Goal: Task Accomplishment & Management: Use online tool/utility

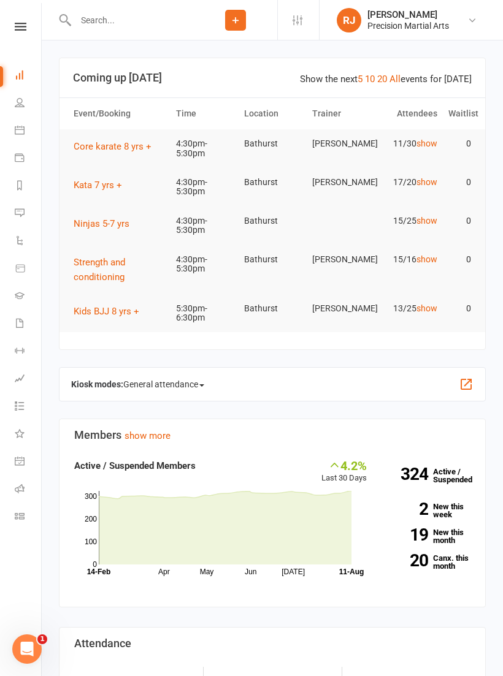
click at [17, 13] on nav "Clubworx Dashboard People Calendar Payments Reports Messages Automations Produc…" at bounding box center [21, 341] width 42 height 676
click at [27, 25] on link at bounding box center [21, 27] width 44 height 8
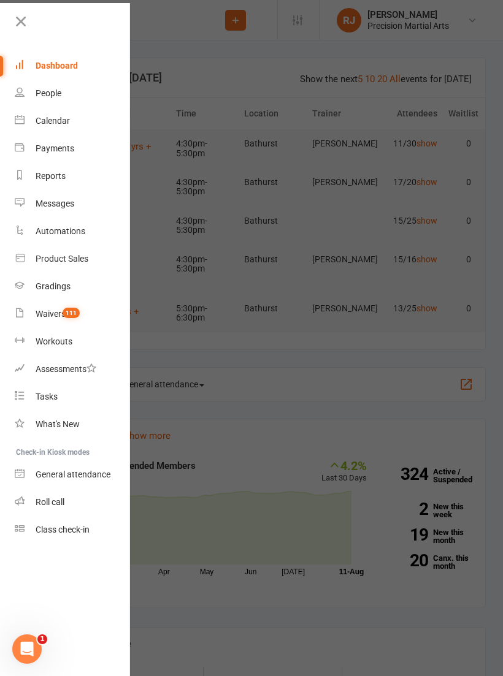
click at [67, 499] on link "Roll call" at bounding box center [73, 502] width 116 height 28
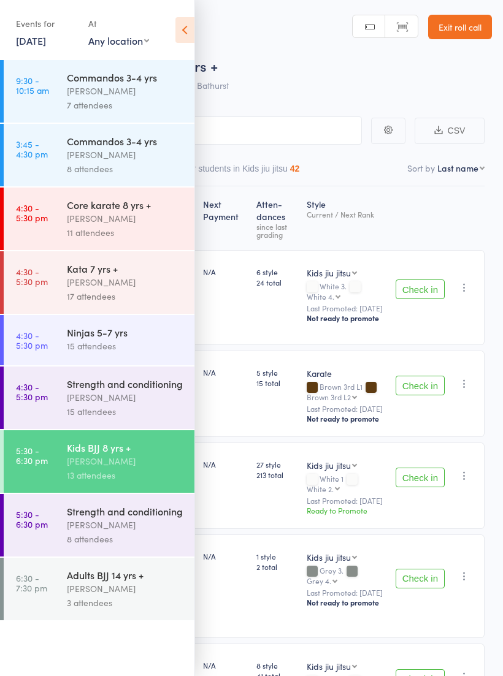
click at [129, 454] on div "Kids BJJ 8 yrs +" at bounding box center [125, 447] width 117 height 13
click at [184, 25] on icon at bounding box center [184, 30] width 19 height 26
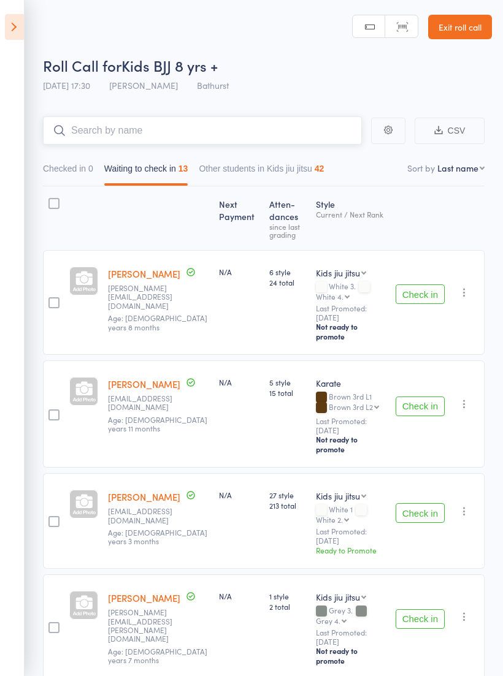
click at [227, 134] on input "search" at bounding box center [202, 130] width 319 height 28
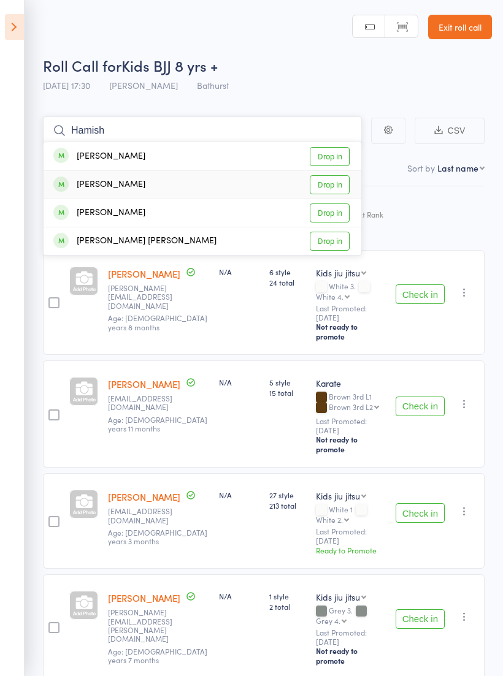
type input "Hamish"
click at [343, 183] on link "Drop in" at bounding box center [330, 184] width 40 height 19
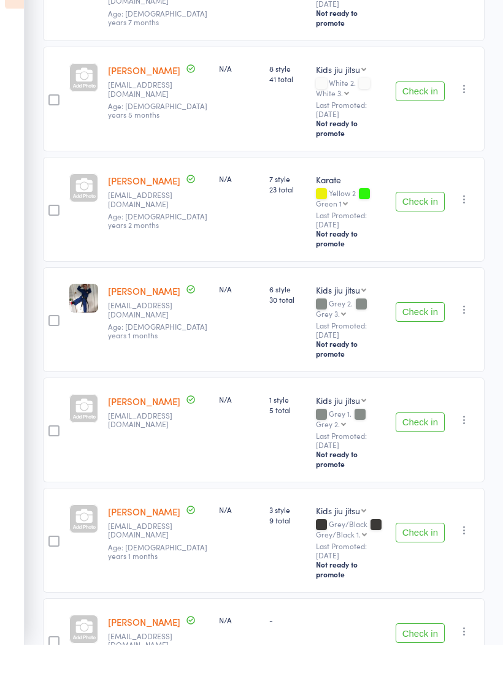
scroll to position [591, 0]
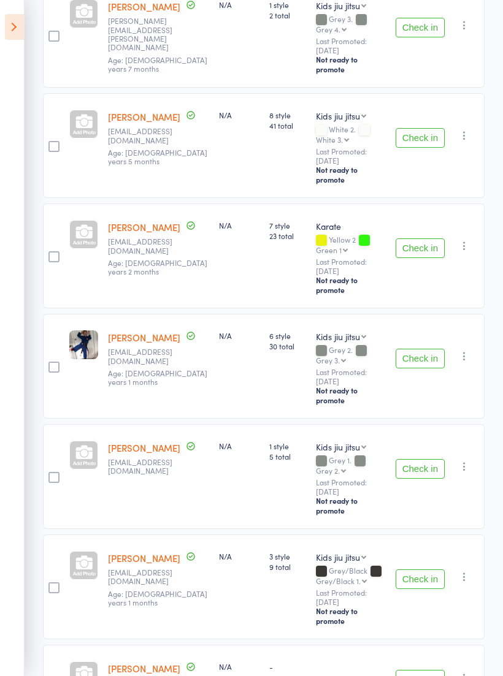
click at [428, 569] on button "Check in" at bounding box center [419, 579] width 49 height 20
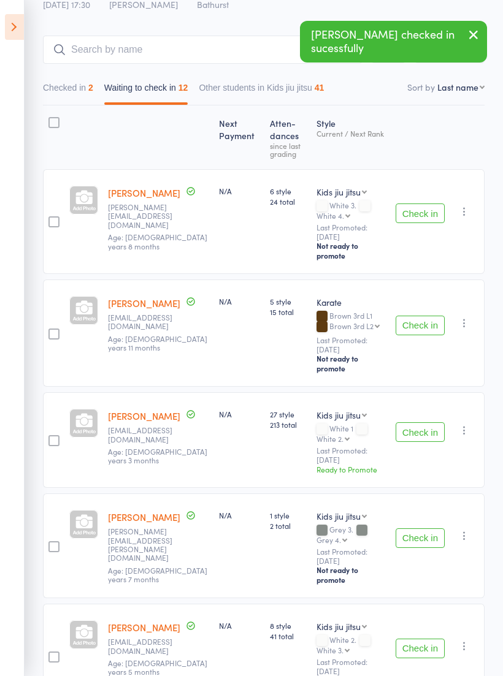
scroll to position [0, 0]
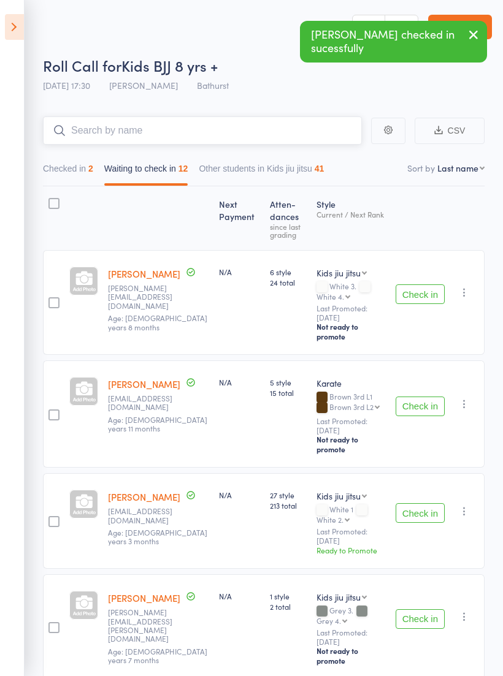
click at [215, 128] on input "search" at bounding box center [202, 130] width 319 height 28
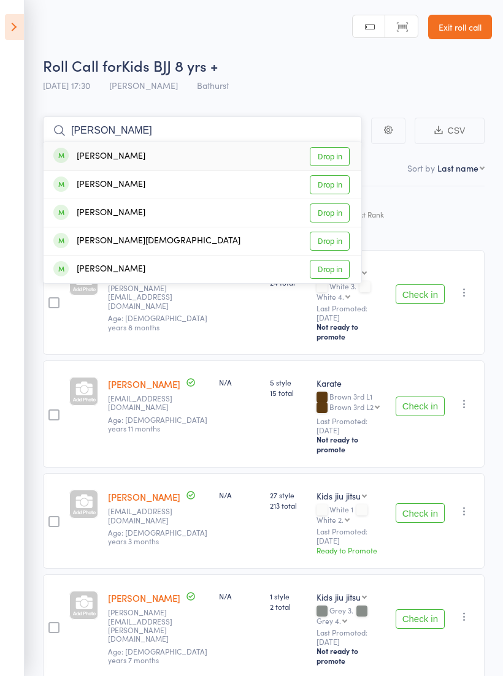
type input "[PERSON_NAME]"
click at [342, 158] on link "Drop in" at bounding box center [330, 156] width 40 height 19
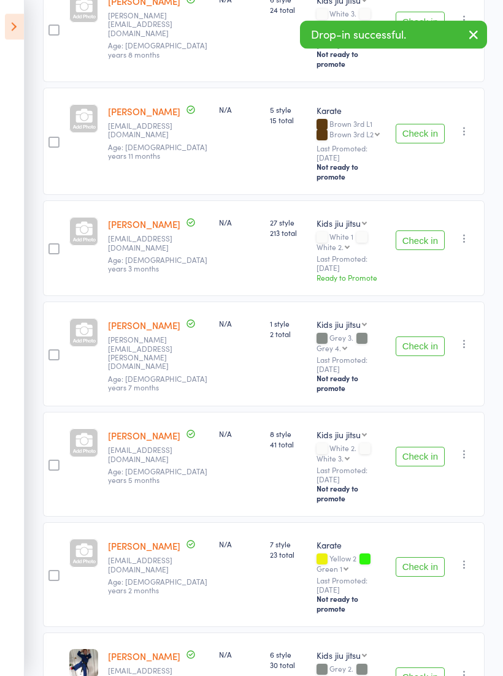
scroll to position [285, 0]
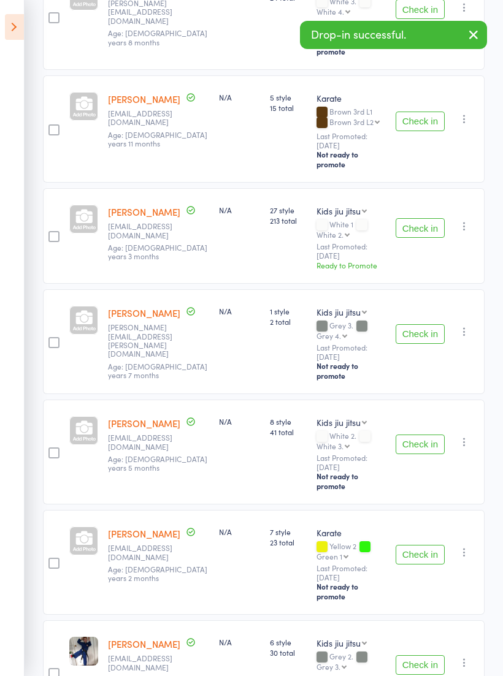
click at [427, 324] on button "Check in" at bounding box center [419, 334] width 49 height 20
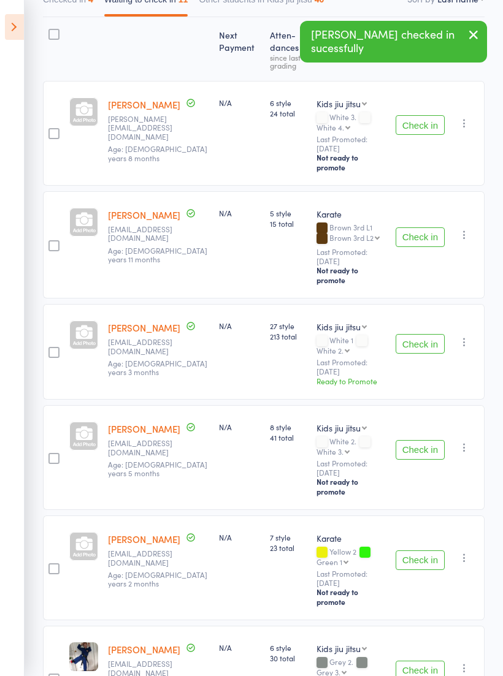
scroll to position [0, 0]
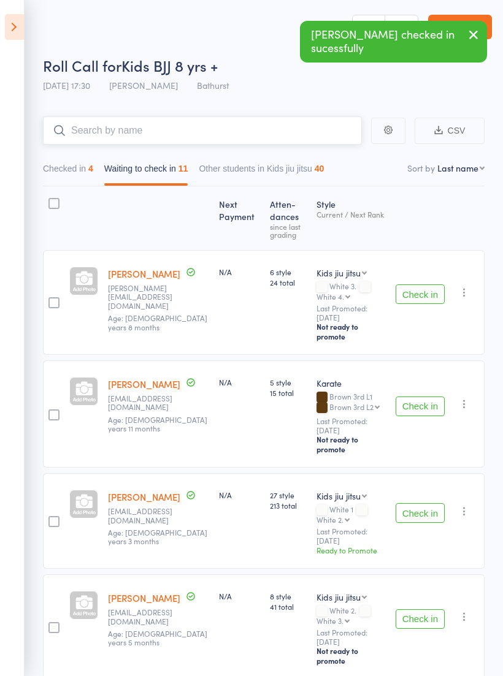
click at [238, 132] on input "search" at bounding box center [202, 130] width 319 height 28
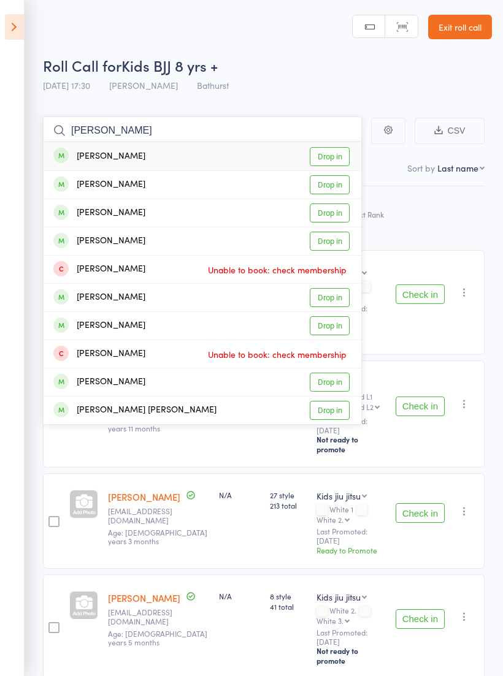
type input "[PERSON_NAME]"
click at [332, 184] on link "Drop in" at bounding box center [330, 184] width 40 height 19
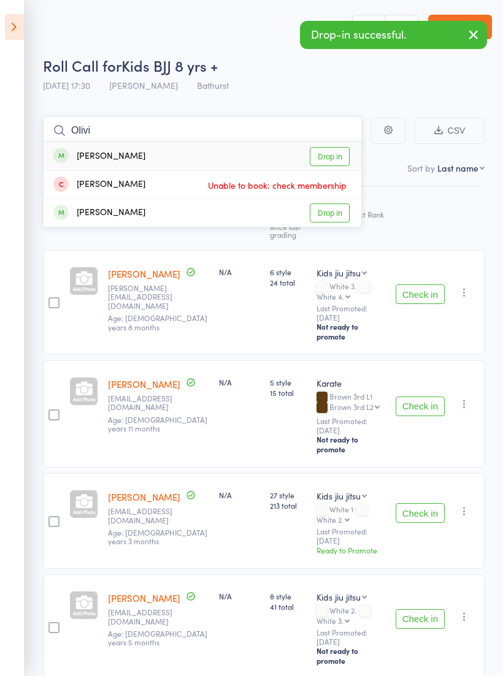
type input "Olivi"
click at [341, 147] on link "Drop in" at bounding box center [330, 156] width 40 height 19
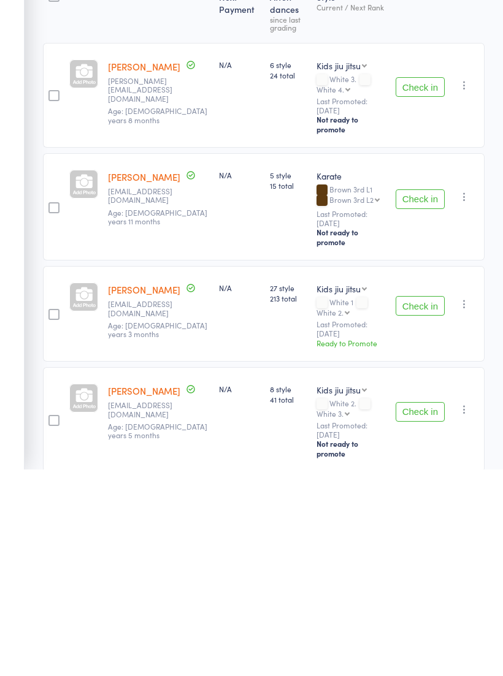
click at [423, 609] on button "Check in" at bounding box center [419, 619] width 49 height 20
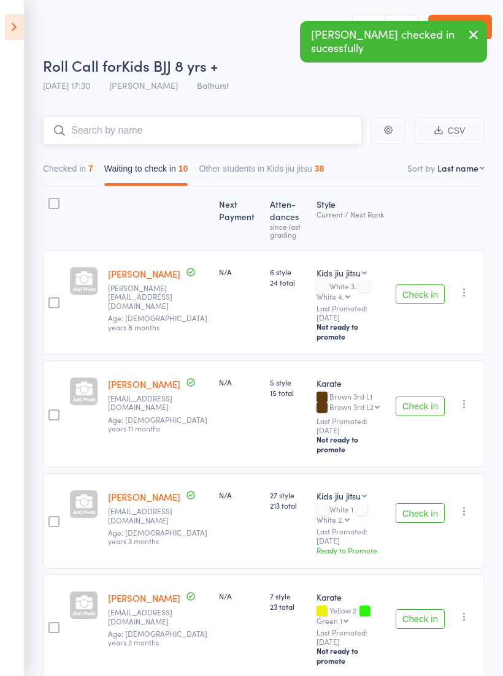
click at [254, 129] on input "search" at bounding box center [202, 130] width 319 height 28
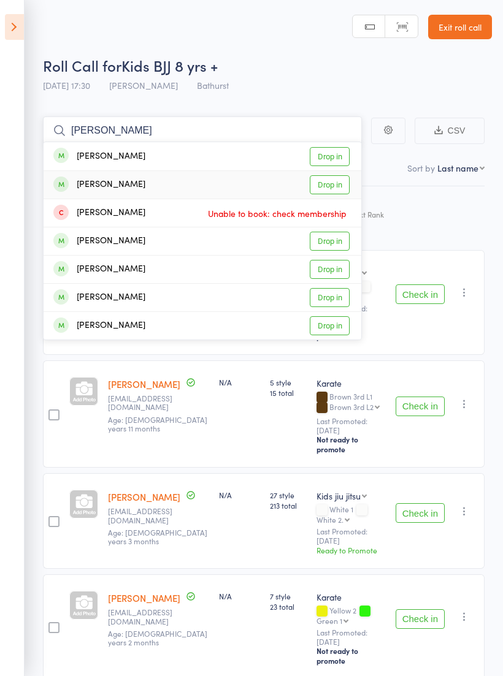
type input "[PERSON_NAME]"
click at [338, 188] on link "Drop in" at bounding box center [330, 184] width 40 height 19
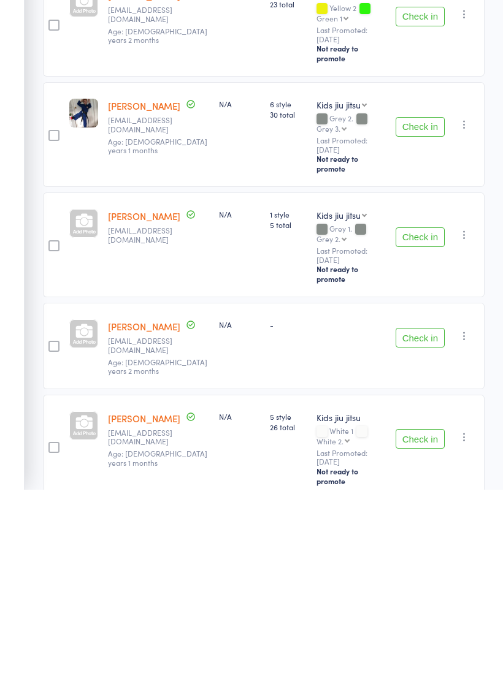
scroll to position [434, 0]
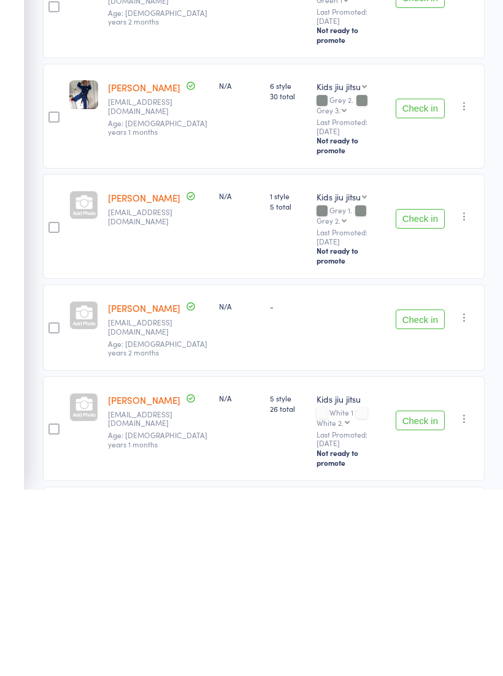
click at [427, 598] on button "Check in" at bounding box center [419, 608] width 49 height 20
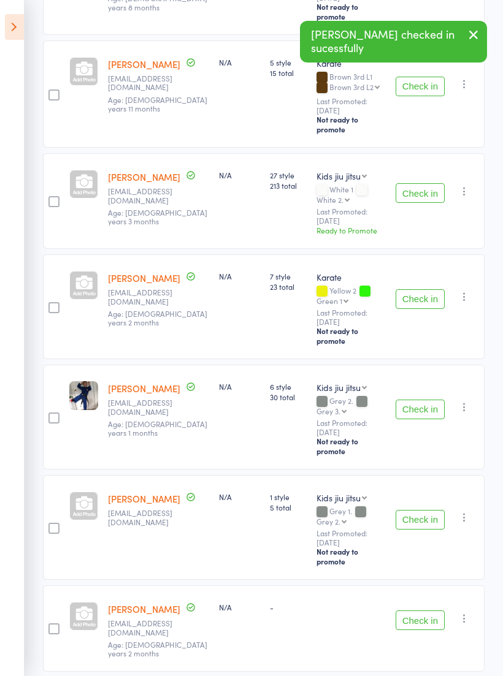
scroll to position [0, 0]
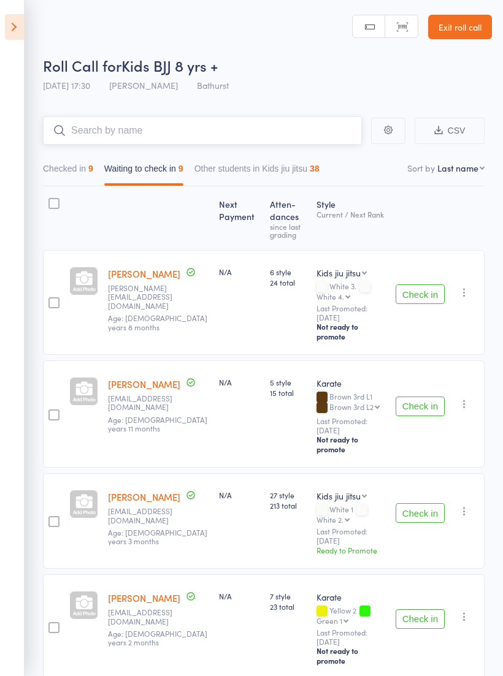
click at [201, 123] on input "search" at bounding box center [202, 130] width 319 height 28
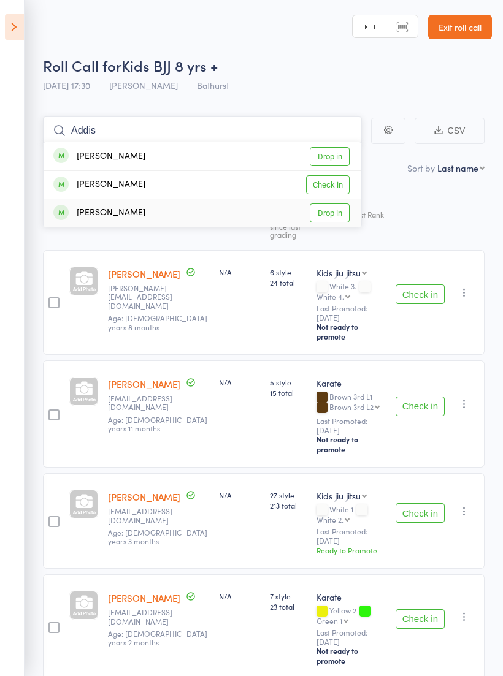
type input "Addis"
click at [339, 211] on link "Drop in" at bounding box center [330, 212] width 40 height 19
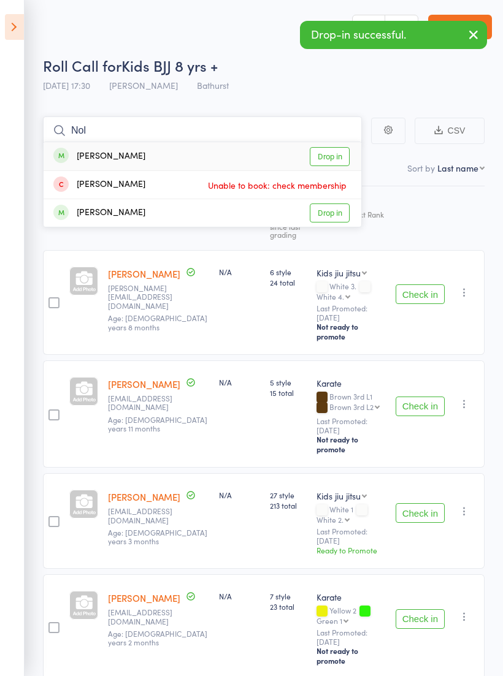
type input "Nol"
click at [338, 153] on link "Drop in" at bounding box center [330, 156] width 40 height 19
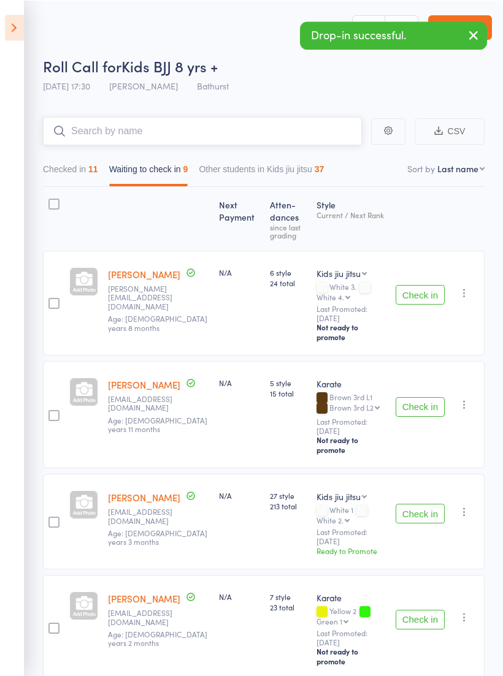
type input "P"
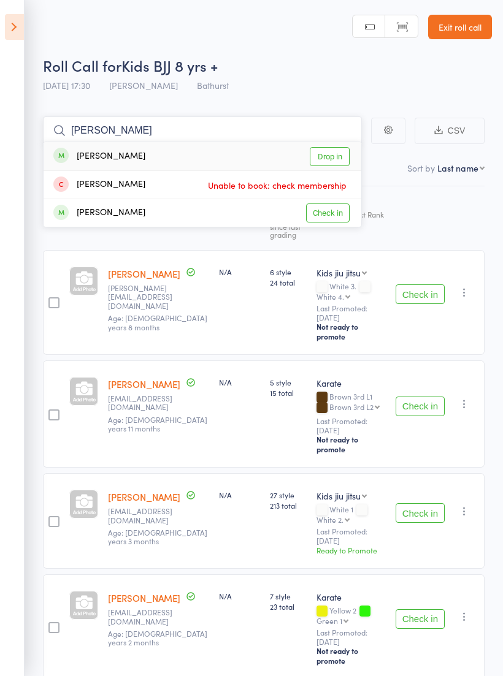
type input "[PERSON_NAME]"
click at [339, 211] on link "Check in" at bounding box center [328, 212] width 44 height 19
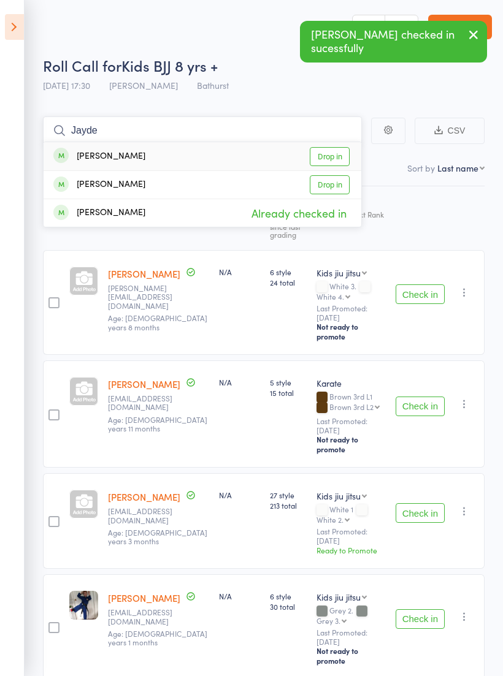
type input "Jayde"
click at [340, 163] on link "Drop in" at bounding box center [330, 156] width 40 height 19
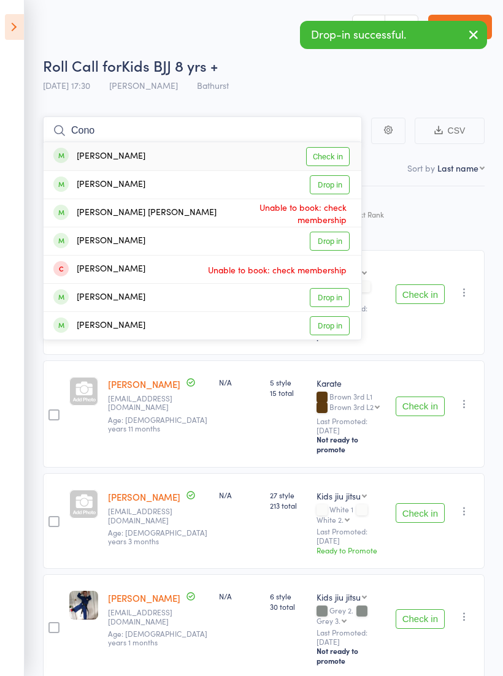
type input "Cono"
click at [333, 158] on link "Check in" at bounding box center [328, 156] width 44 height 19
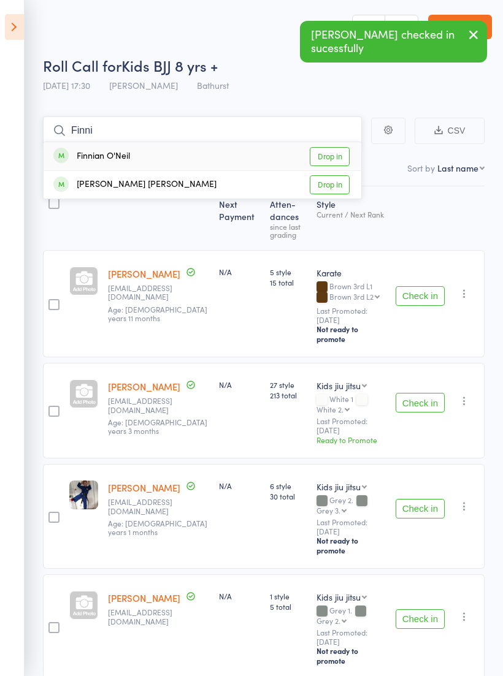
type input "Finni"
click at [332, 159] on link "Drop in" at bounding box center [330, 156] width 40 height 19
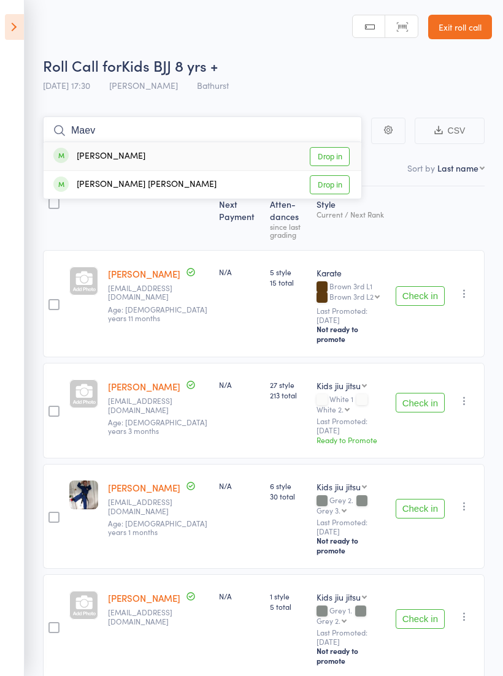
type input "Maev"
click at [340, 154] on link "Drop in" at bounding box center [330, 156] width 40 height 19
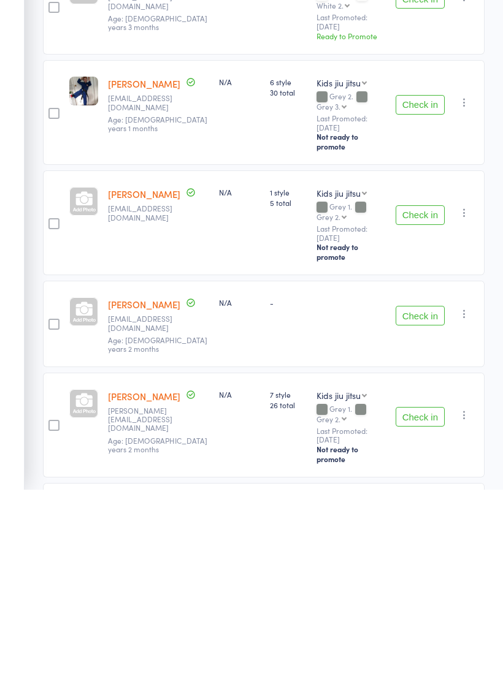
click at [425, 357] on div "Check in Check in Promote Send message Add Note Add Task Add Flag Remove Mark a…" at bounding box center [437, 409] width 94 height 105
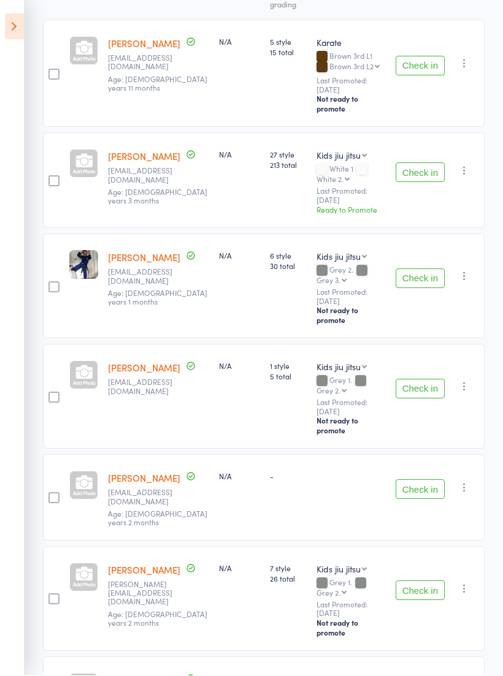
click at [424, 379] on button "Check in" at bounding box center [419, 389] width 49 height 20
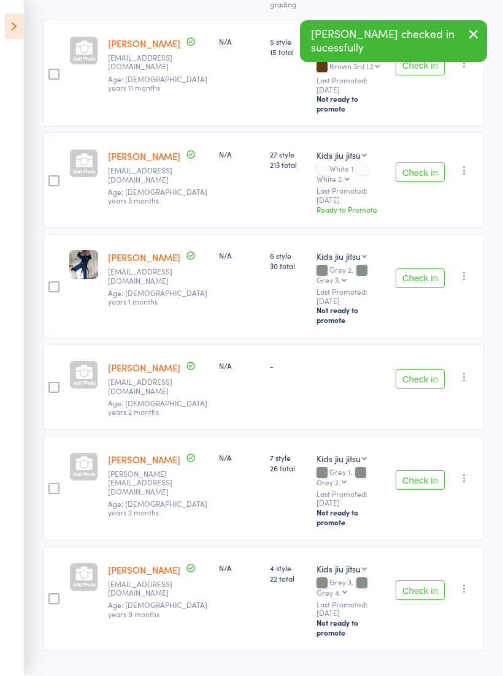
scroll to position [146, 0]
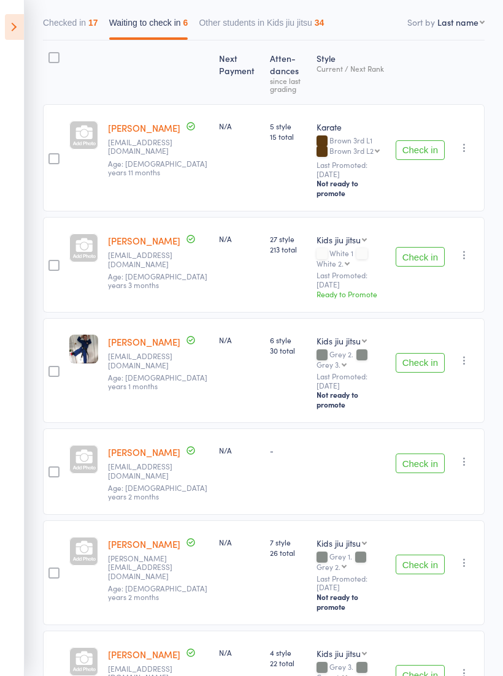
click at [431, 555] on button "Check in" at bounding box center [419, 565] width 49 height 20
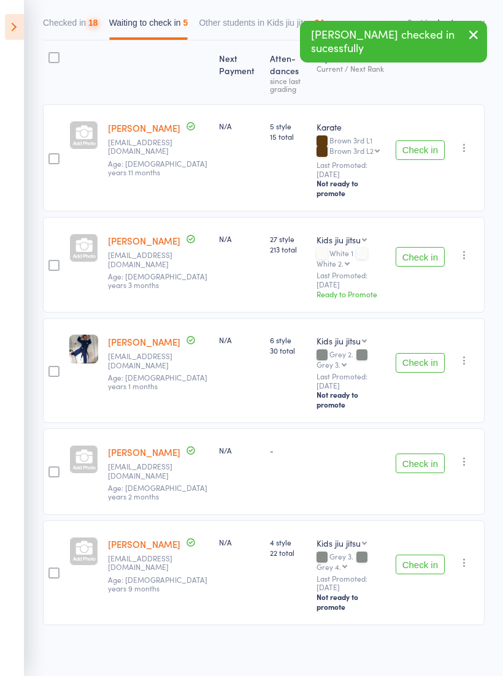
scroll to position [62, 0]
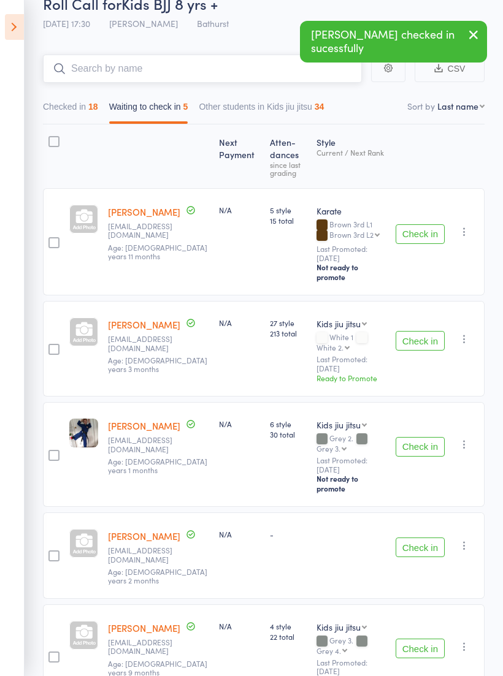
click at [267, 68] on input "search" at bounding box center [202, 69] width 319 height 28
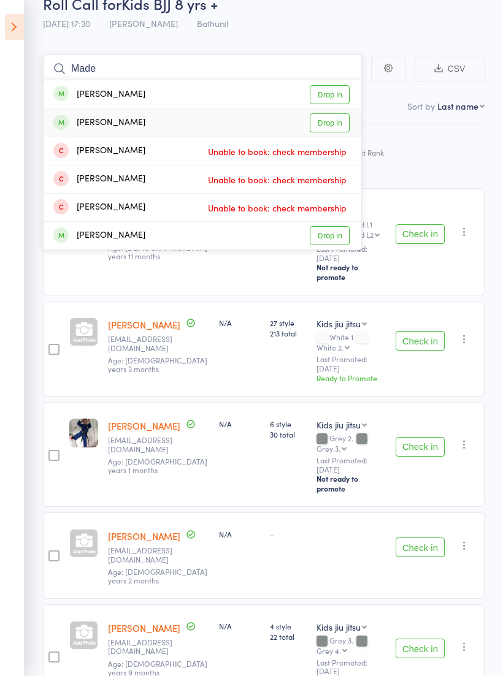
type input "Made"
click at [341, 116] on link "Drop in" at bounding box center [330, 122] width 40 height 19
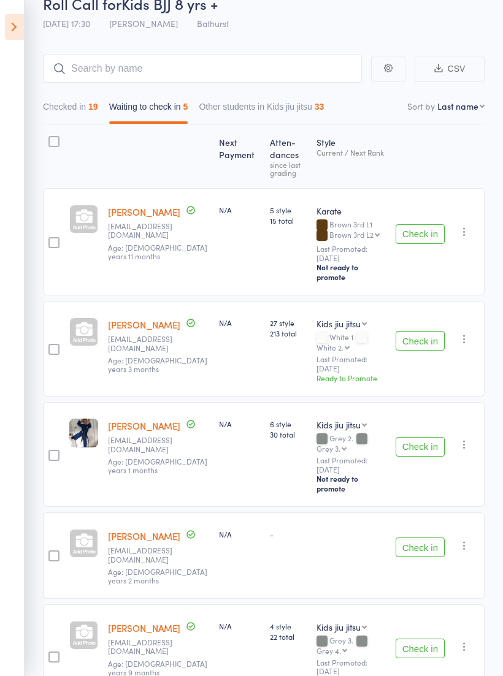
click at [423, 437] on button "Check in" at bounding box center [419, 447] width 49 height 20
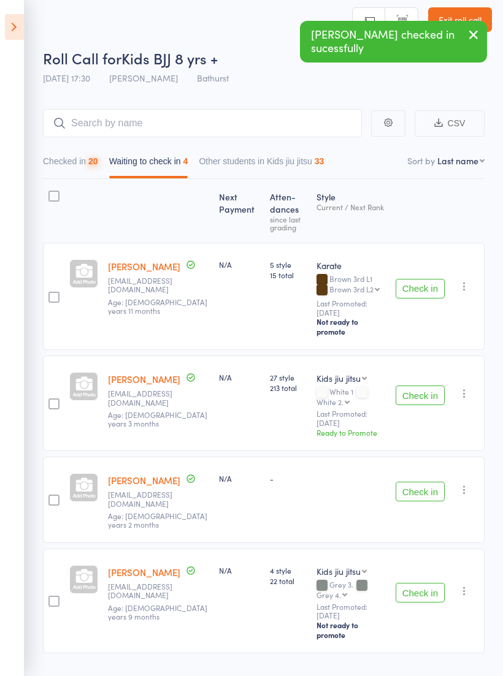
scroll to position [9, 0]
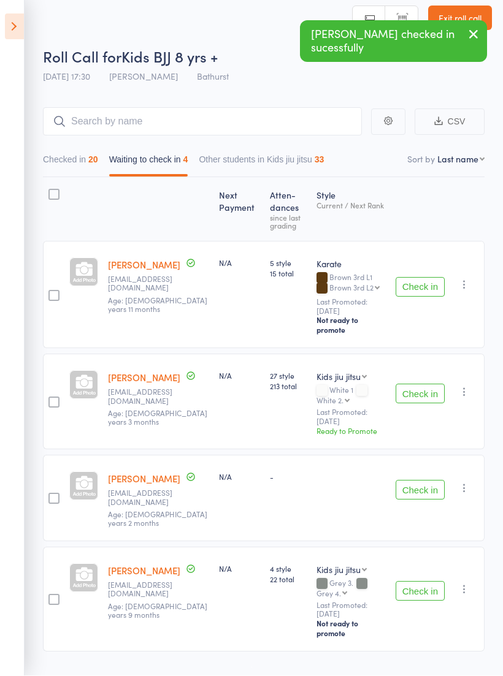
click at [433, 582] on button "Check in" at bounding box center [419, 592] width 49 height 20
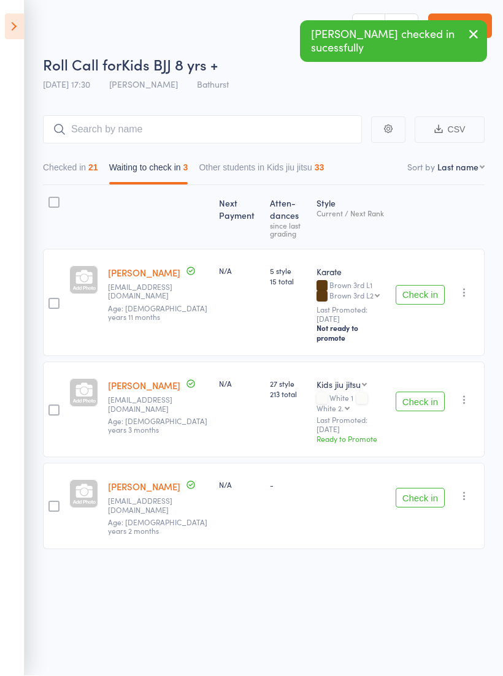
click at [468, 490] on icon "button" at bounding box center [464, 496] width 12 height 12
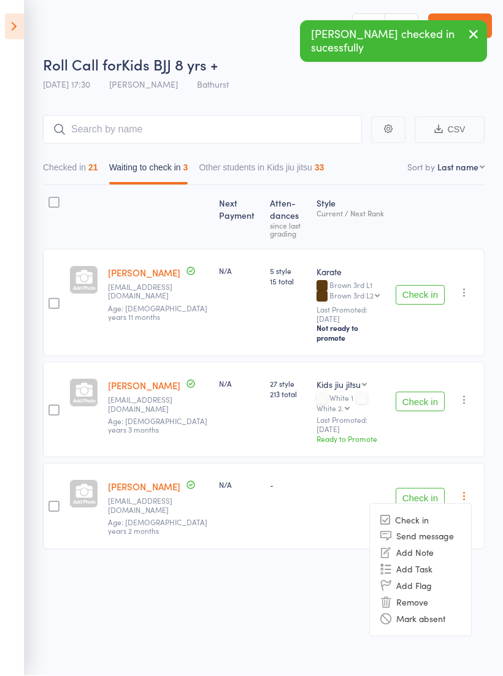
click at [426, 594] on li "Remove" at bounding box center [420, 602] width 101 height 17
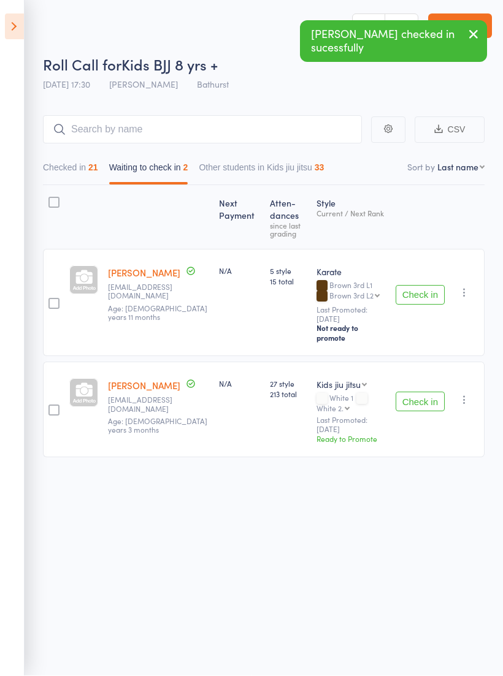
click at [468, 394] on icon "button" at bounding box center [464, 400] width 12 height 12
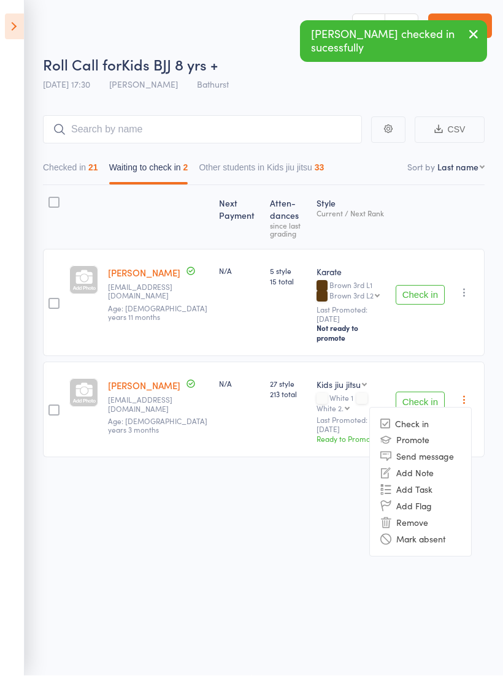
click at [416, 515] on li "Remove" at bounding box center [420, 523] width 101 height 17
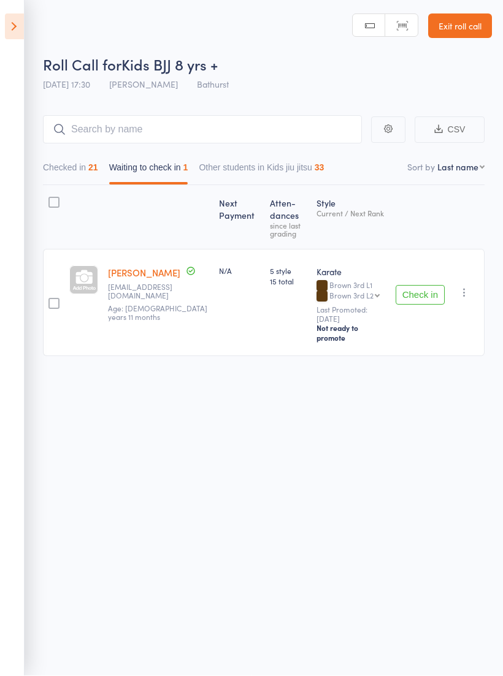
click at [466, 287] on icon "button" at bounding box center [464, 293] width 12 height 12
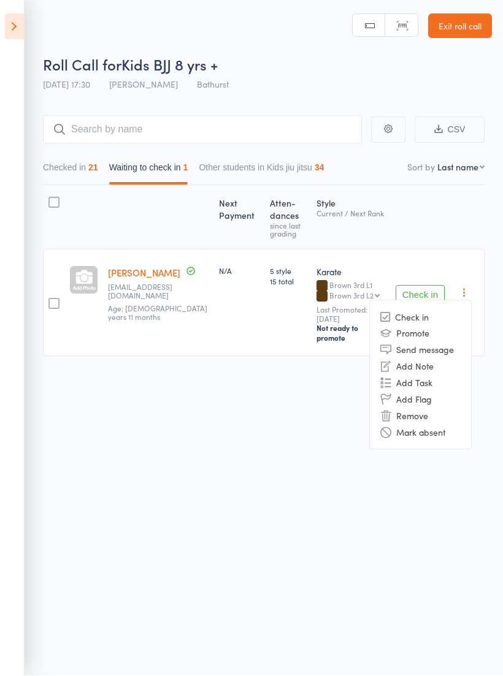
click at [429, 408] on li "Remove" at bounding box center [420, 416] width 101 height 17
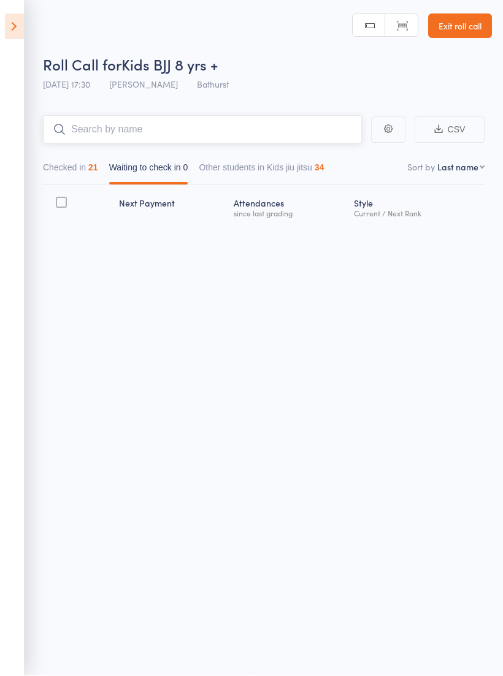
click at [308, 117] on input "search" at bounding box center [202, 130] width 319 height 28
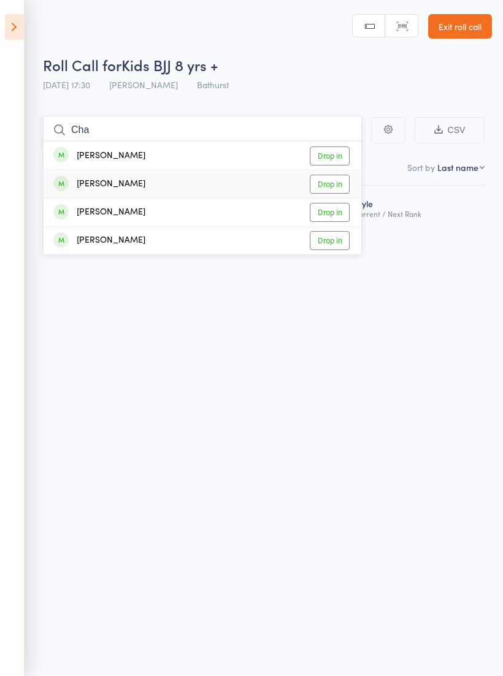
type input "Cha"
click at [332, 178] on link "Drop in" at bounding box center [330, 184] width 40 height 19
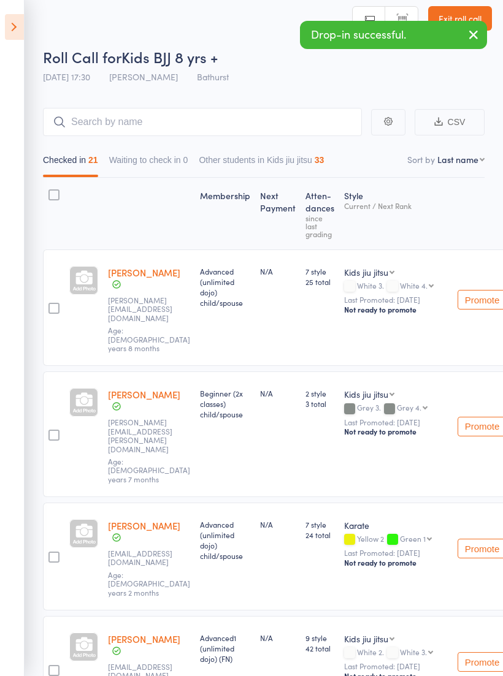
click at [465, 28] on button "button" at bounding box center [473, 35] width 27 height 28
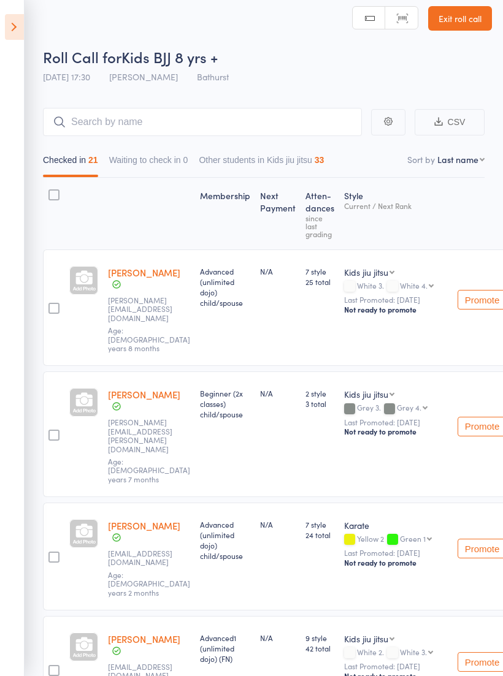
click at [468, 13] on link "Exit roll call" at bounding box center [460, 18] width 64 height 25
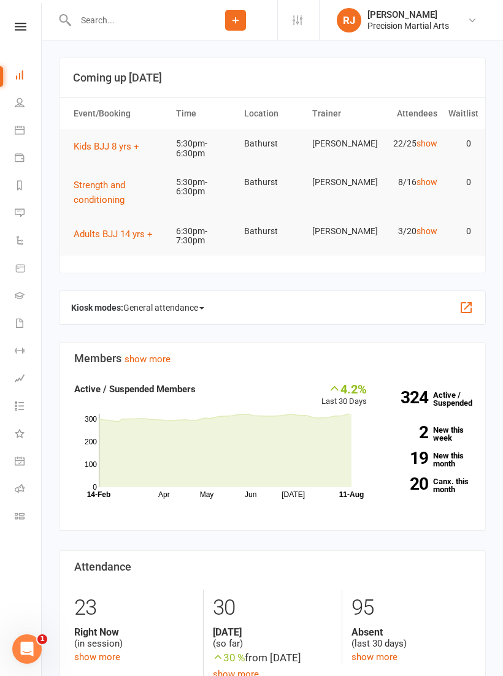
click at [31, 16] on nav "Clubworx Dashboard People Calendar Payments Reports Messages Automations Produc…" at bounding box center [21, 341] width 42 height 676
click at [18, 20] on nav "Clubworx Dashboard People Calendar Payments Reports Messages Automations Produc…" at bounding box center [21, 341] width 42 height 676
